Goal: Task Accomplishment & Management: Use online tool/utility

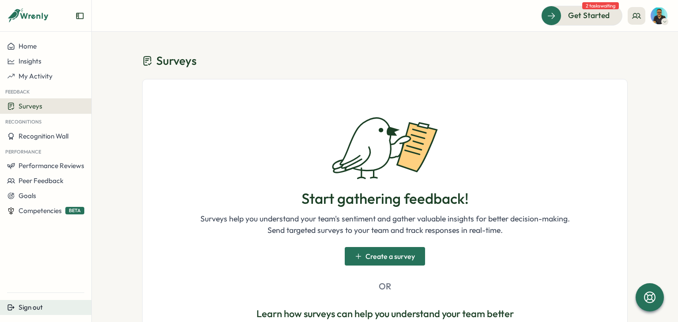
click at [76, 302] on button "Sign out" at bounding box center [45, 307] width 91 height 15
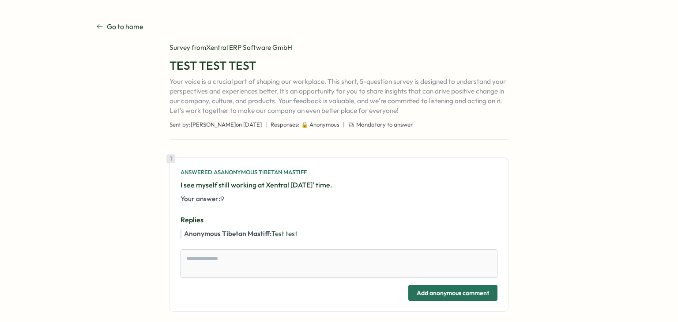
scroll to position [145, 0]
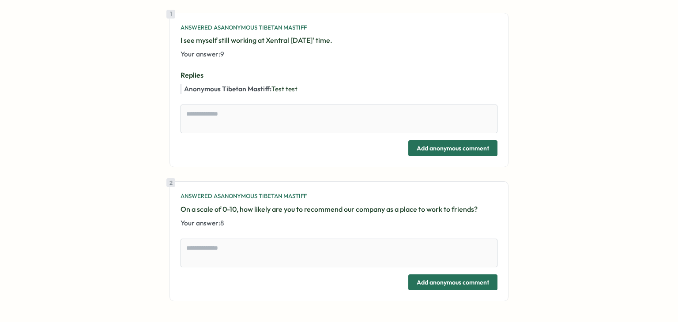
type textarea "*"
